Goal: Transaction & Acquisition: Purchase product/service

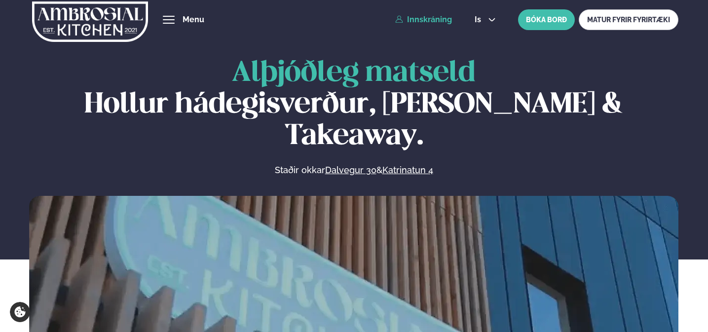
click at [433, 18] on link "Innskráning" at bounding box center [423, 19] width 57 height 9
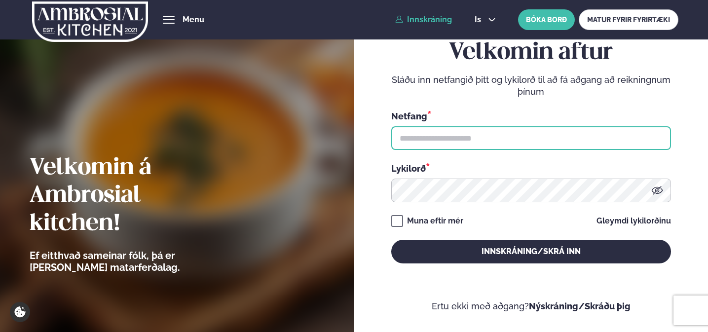
click at [417, 146] on input "text" at bounding box center [531, 138] width 280 height 24
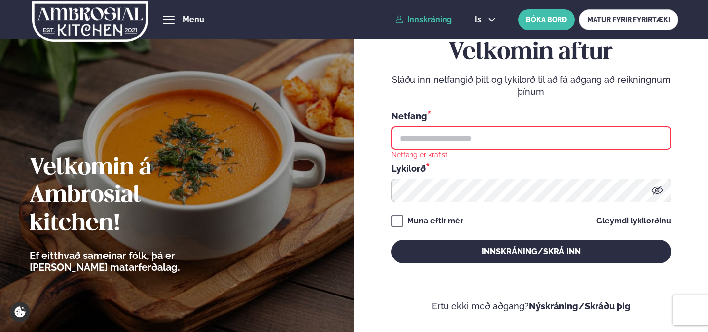
type input "**********"
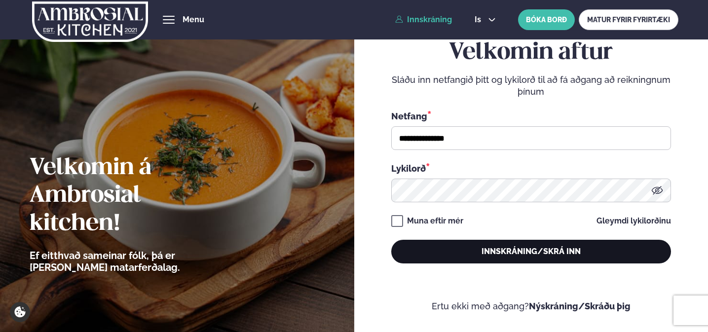
click at [467, 256] on button "Innskráning/Skrá inn" at bounding box center [531, 252] width 280 height 24
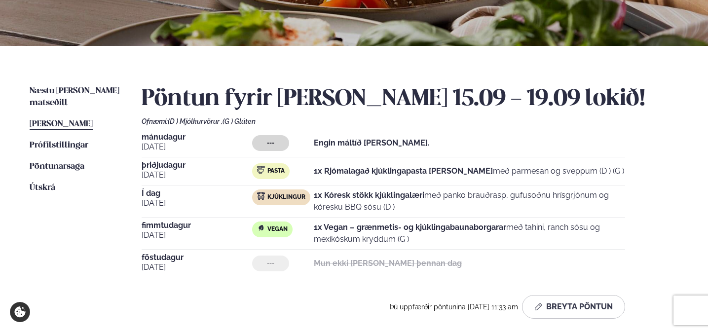
scroll to position [195, 0]
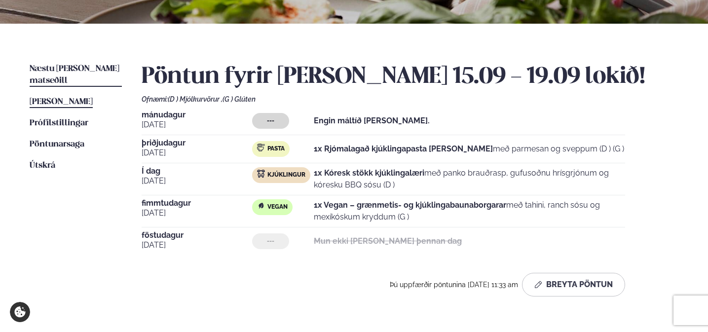
click at [70, 69] on span "Næstu [PERSON_NAME] matseðill" at bounding box center [75, 75] width 90 height 20
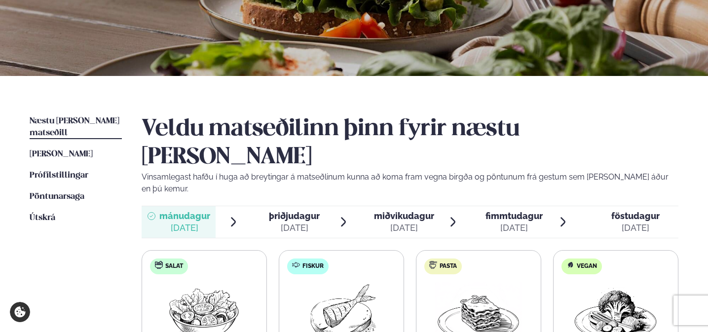
scroll to position [259, 0]
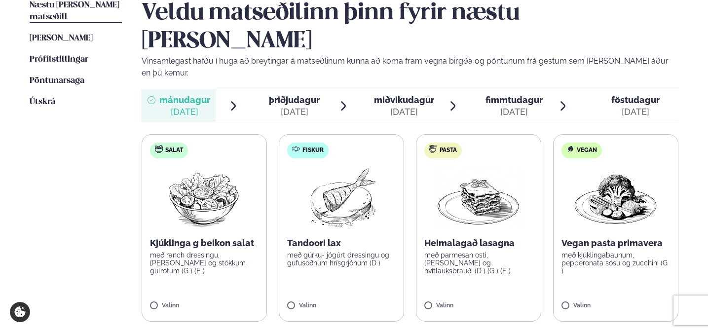
click at [287, 106] on div "[DATE]" at bounding box center [294, 112] width 51 height 12
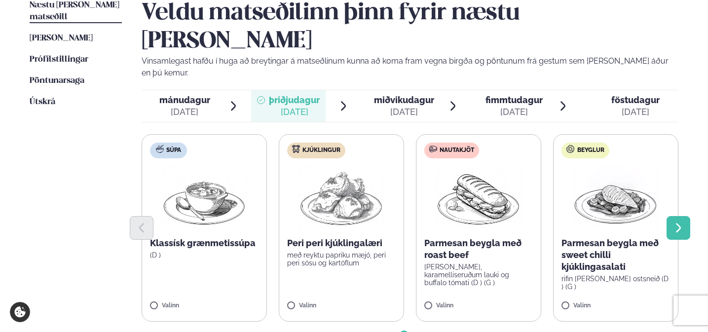
click at [674, 222] on icon "Next slide" at bounding box center [679, 228] width 12 height 12
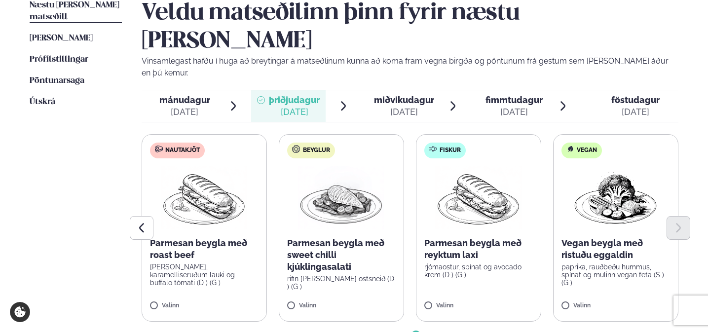
click at [338, 216] on div at bounding box center [410, 228] width 537 height 24
click at [134, 216] on button "Previous slide" at bounding box center [142, 228] width 24 height 24
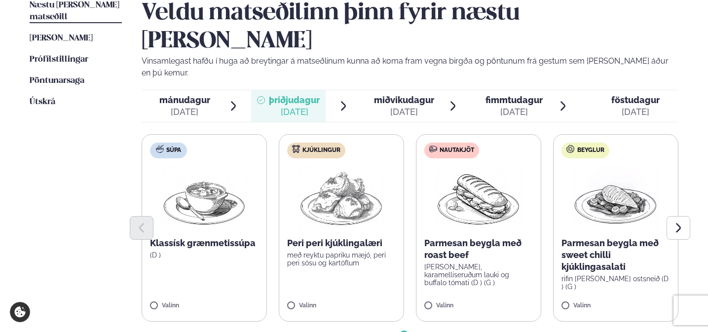
click at [406, 95] on span "miðvikudagur" at bounding box center [404, 100] width 60 height 10
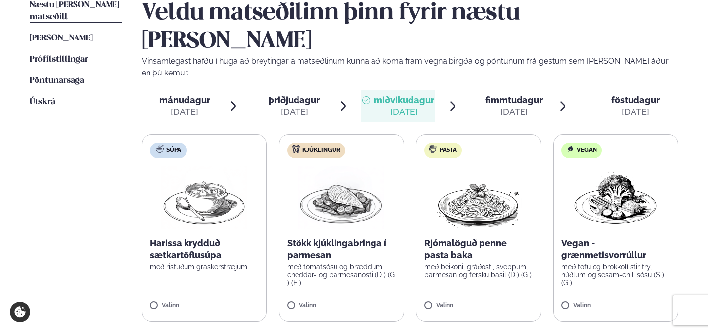
click at [217, 179] on img at bounding box center [204, 197] width 87 height 63
click at [175, 297] on icon at bounding box center [175, 302] width 10 height 10
click at [121, 213] on ul "Næstu [PERSON_NAME] matseðill Næsta vika [PERSON_NAME] matseðill [PERSON_NAME] …" at bounding box center [76, 189] width 92 height 379
click at [456, 263] on p "með beikoni, gráðosti, sveppum, parmesan og fersku basil (D ) (G )" at bounding box center [478, 271] width 109 height 16
click at [497, 106] on div "[DATE]" at bounding box center [514, 112] width 57 height 12
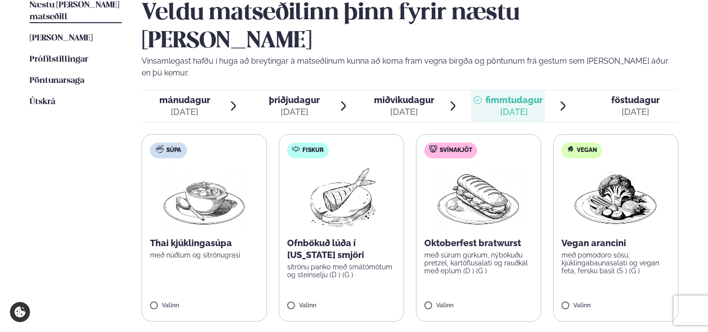
click at [207, 169] on img at bounding box center [204, 197] width 87 height 63
click at [286, 95] on span "þriðjudagur" at bounding box center [294, 100] width 51 height 10
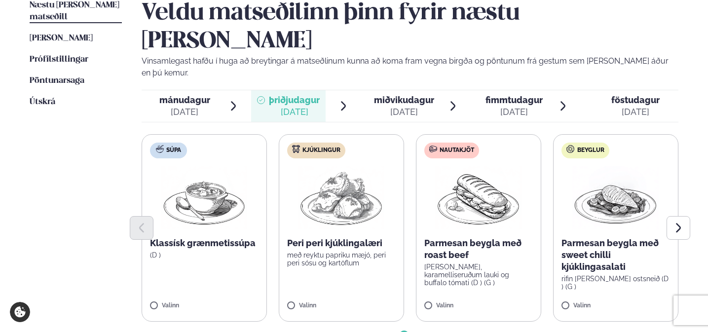
click at [359, 251] on p "með reyktu papriku mæjó, peri peri sósu og kartöflum" at bounding box center [341, 259] width 109 height 16
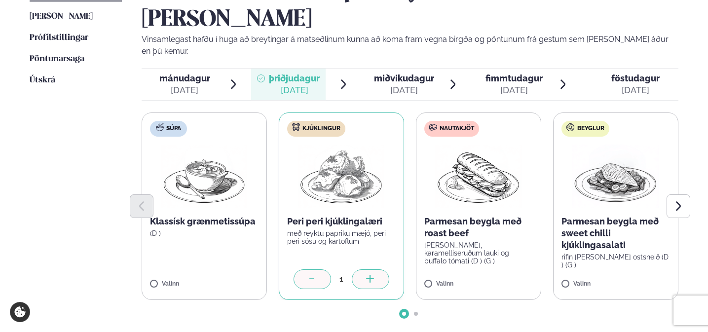
scroll to position [285, 0]
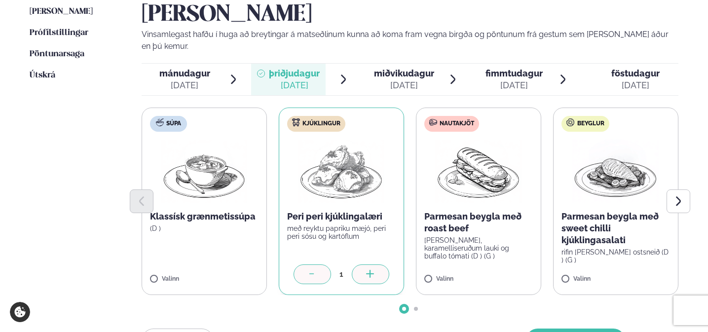
click at [189, 68] on span "mánudagur" at bounding box center [184, 73] width 51 height 10
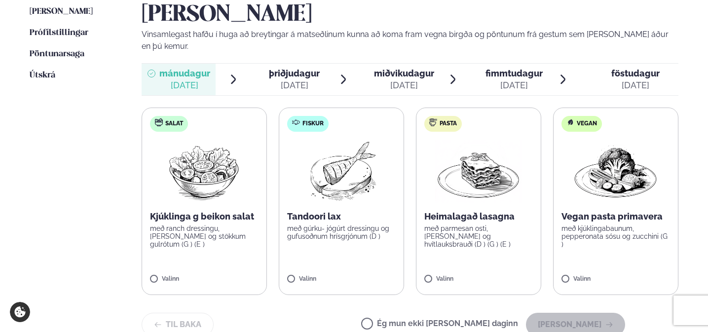
click at [463, 320] on label "Ég mun ekki [PERSON_NAME] daginn" at bounding box center [439, 325] width 157 height 10
click at [566, 313] on button "[PERSON_NAME]" at bounding box center [575, 325] width 99 height 24
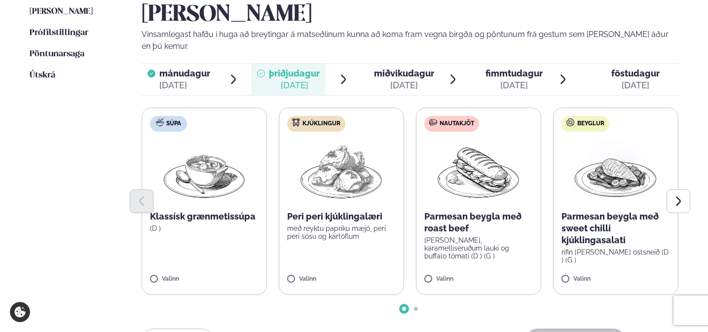
click at [319, 140] on img at bounding box center [341, 171] width 87 height 63
click at [683, 195] on icon "Next slide" at bounding box center [679, 201] width 12 height 12
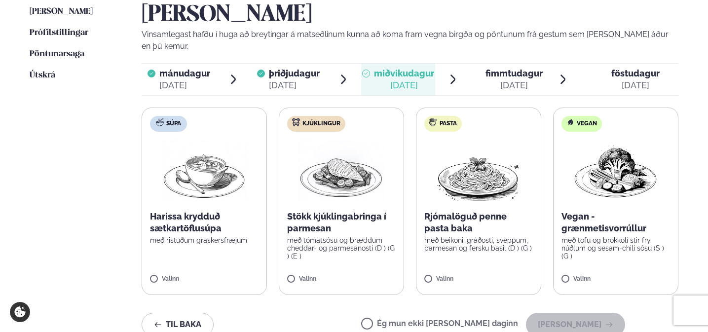
click at [485, 236] on p "með beikoni, gráðosti, sveppum, parmesan og fersku basil (D ) (G )" at bounding box center [478, 244] width 109 height 16
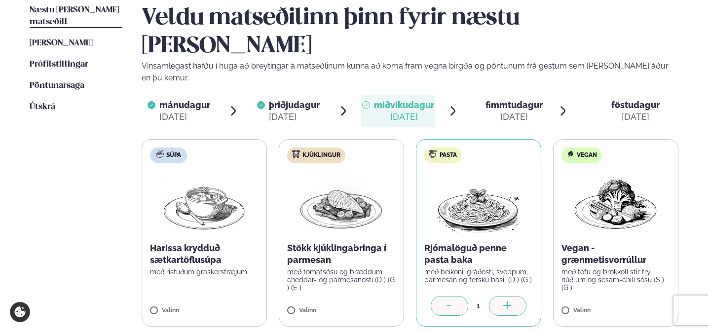
scroll to position [259, 0]
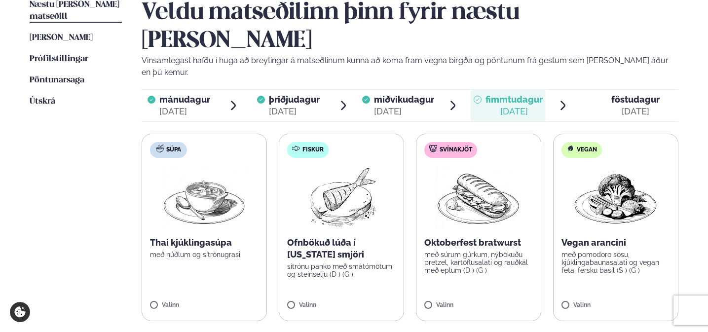
click at [247, 237] on p "Thai kjúklingasúpa" at bounding box center [204, 243] width 109 height 12
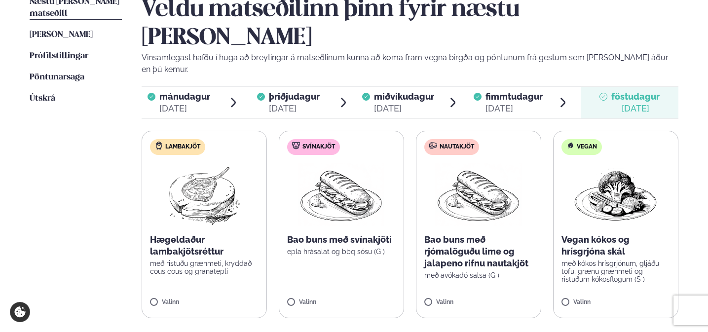
scroll to position [264, 0]
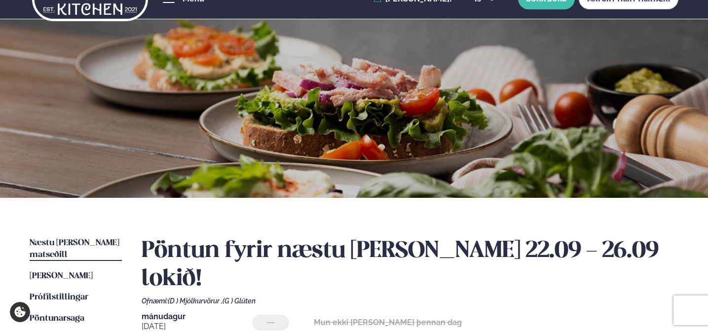
scroll to position [0, 0]
